Goal: Task Accomplishment & Management: Complete application form

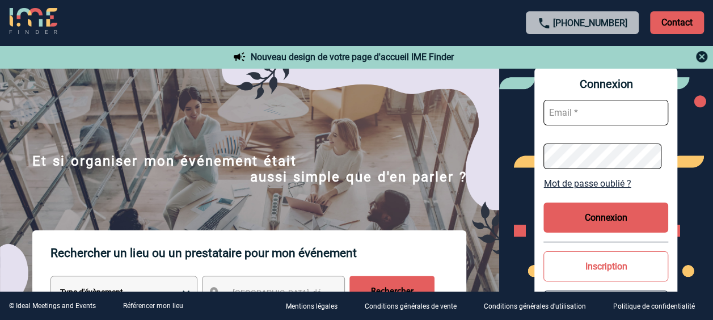
type input "stephanie.trioreau@abeille-assurances.fr"
click at [588, 115] on input "stephanie.trioreau@abeille-assurances.fr" at bounding box center [605, 113] width 125 height 26
drag, startPoint x: 550, startPoint y: 112, endPoint x: 685, endPoint y: 103, distance: 135.8
click at [684, 104] on div "Connexion stephanie.trioreau@abeille-assurances.fr Mot de passe oublié ? Connex…" at bounding box center [606, 201] width 214 height 266
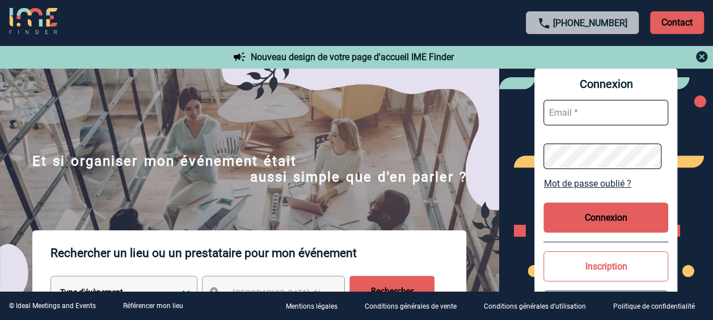
scroll to position [0, 0]
click at [638, 34] on div "+33 1 45 72 07 14 Contact" at bounding box center [356, 22] width 713 height 45
click at [521, 158] on div "Connexion Mot de passe oublié ? Connexion Inscription Référencer mon lieu" at bounding box center [606, 201] width 214 height 266
type input "stephanie.trioreau@abeille-assurances.fr"
click at [579, 40] on div "+33 1 45 72 07 14 Contact" at bounding box center [356, 22] width 713 height 45
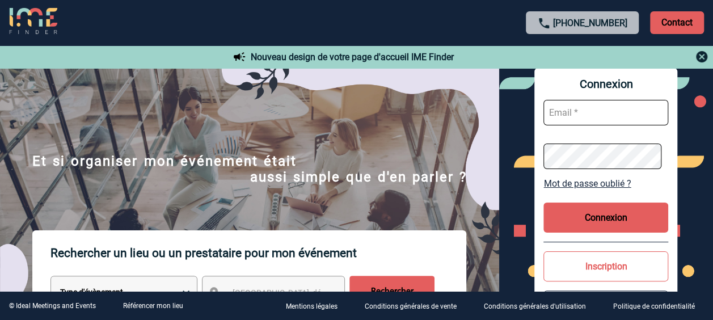
type input "stephanie.trioreau@abeille-assurances.fr"
drag, startPoint x: 549, startPoint y: 115, endPoint x: 660, endPoint y: 118, distance: 111.2
click at [660, 118] on input "stephanie.trioreau@abeille-assurances.fr" at bounding box center [605, 113] width 125 height 26
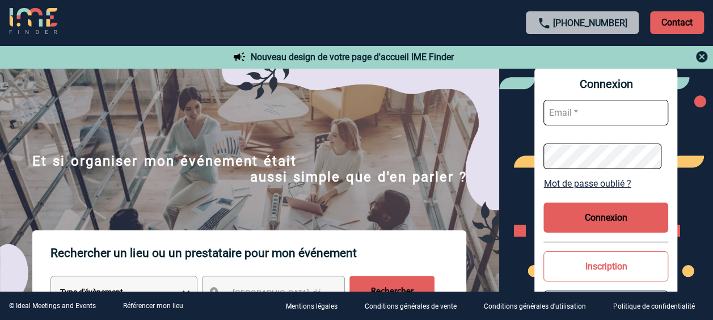
click at [504, 163] on div "Connexion Mot de passe oublié ? Connexion Inscription Référencer mon lieu" at bounding box center [606, 201] width 214 height 266
click at [434, 26] on div "+33 1 45 72 07 14 Contact" at bounding box center [356, 22] width 713 height 45
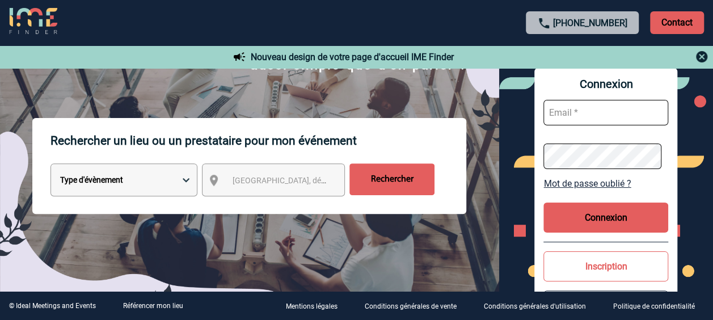
scroll to position [113, 0]
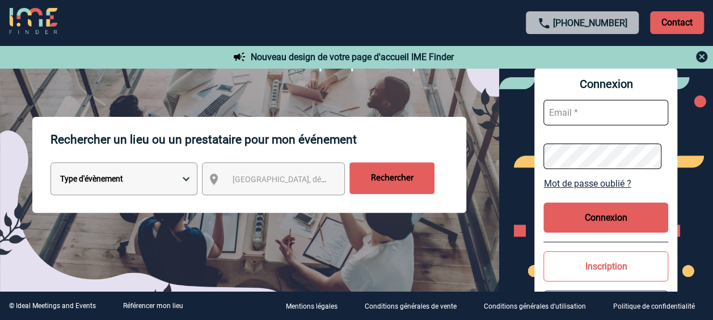
click at [352, 96] on img at bounding box center [249, 173] width 499 height 283
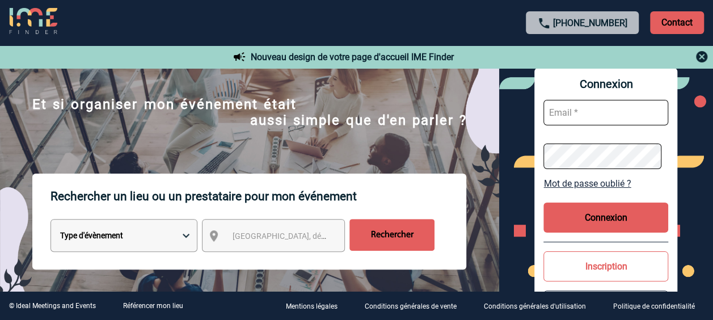
scroll to position [0, 0]
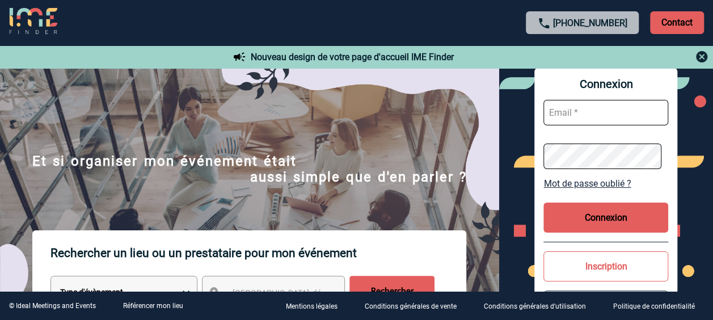
type input "[PERSON_NAME][EMAIL_ADDRESS][DOMAIN_NAME]"
click at [702, 54] on img at bounding box center [702, 57] width 14 height 14
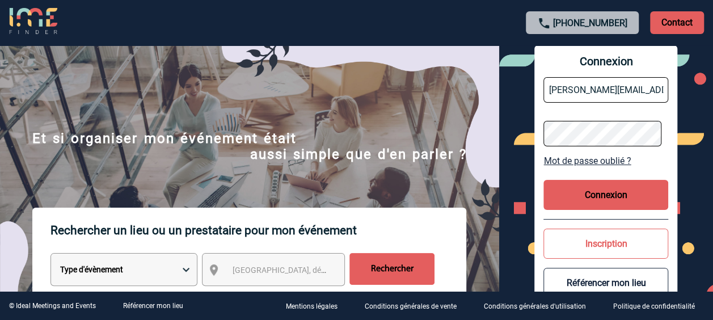
scroll to position [0, 57]
drag, startPoint x: 552, startPoint y: 91, endPoint x: 695, endPoint y: 94, distance: 143.0
click at [695, 94] on div "Connexion [PERSON_NAME][EMAIL_ADDRESS][DOMAIN_NAME] Mot de passe oublié ? Conne…" at bounding box center [606, 178] width 214 height 266
click at [504, 23] on div "[PHONE_NUMBER] Contact" at bounding box center [356, 22] width 713 height 45
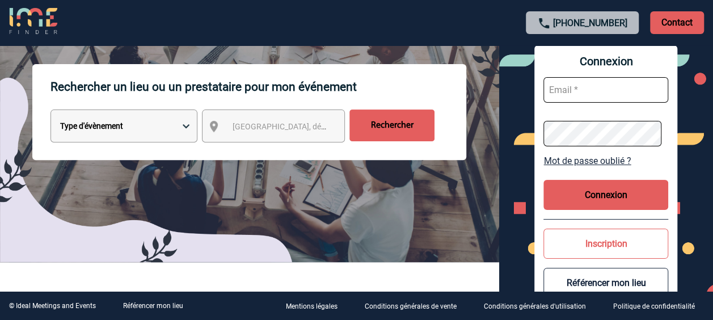
scroll to position [170, 0]
